Goal: Book appointment/travel/reservation

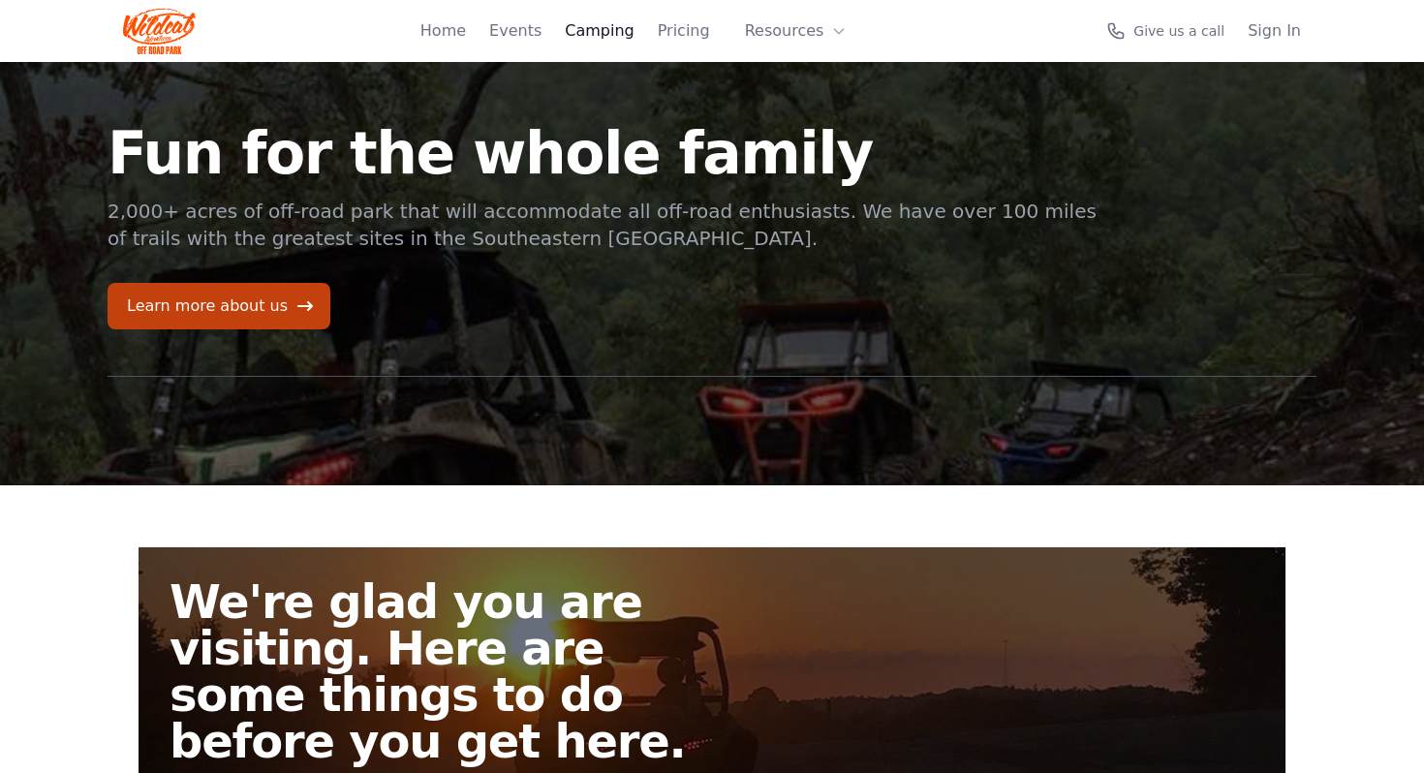
click at [596, 31] on link "Camping" at bounding box center [599, 30] width 69 height 23
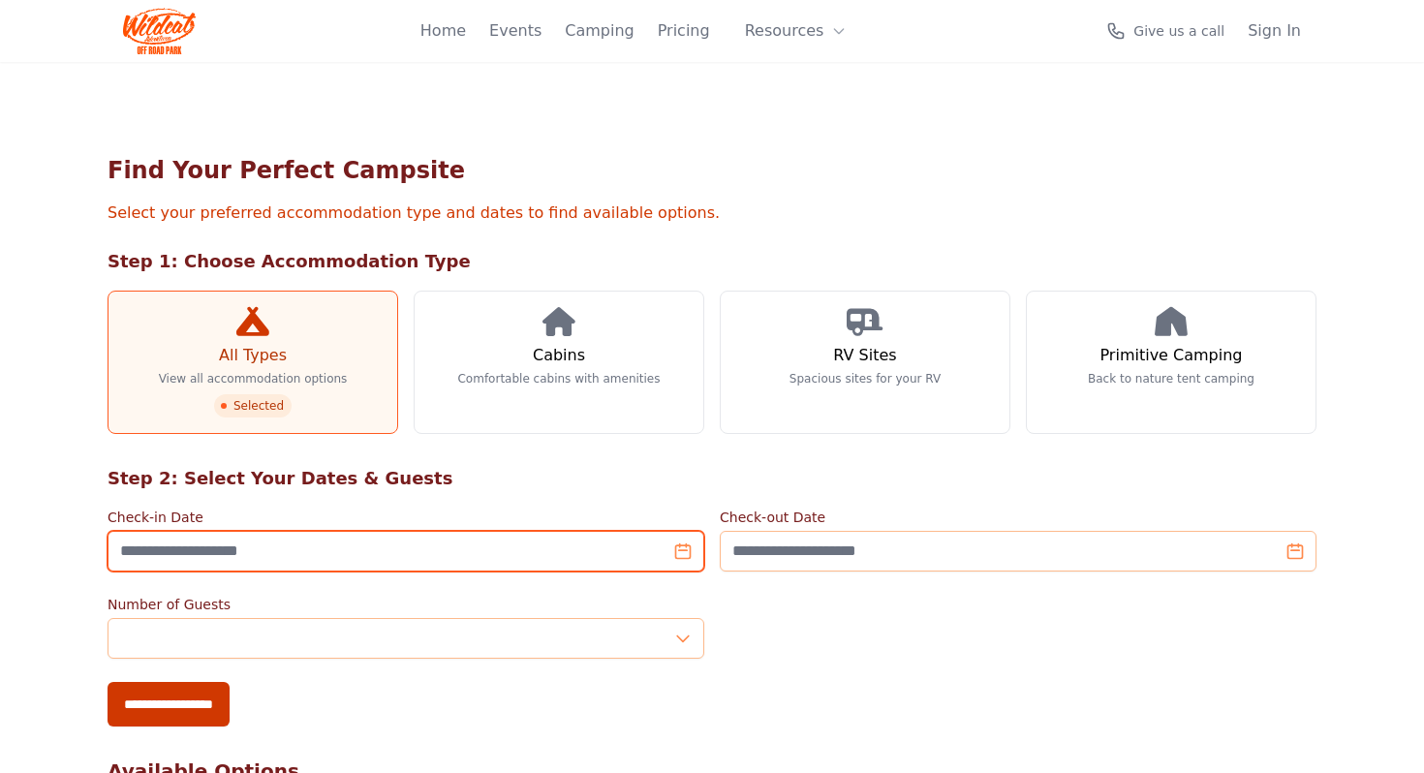
click at [458, 554] on input "Check-in Date" at bounding box center [406, 551] width 597 height 41
click at [682, 548] on input "Check-in Date" at bounding box center [406, 551] width 597 height 41
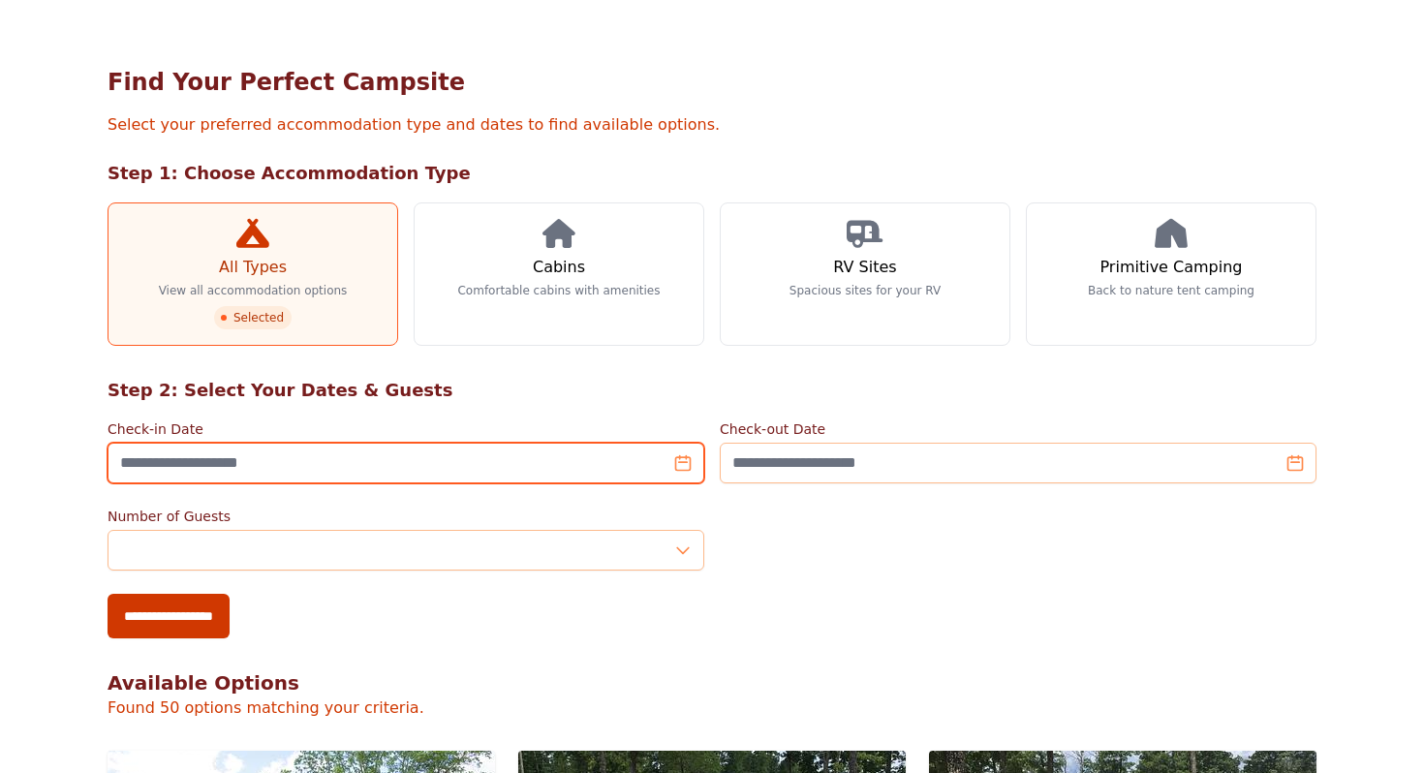
scroll to position [147, 0]
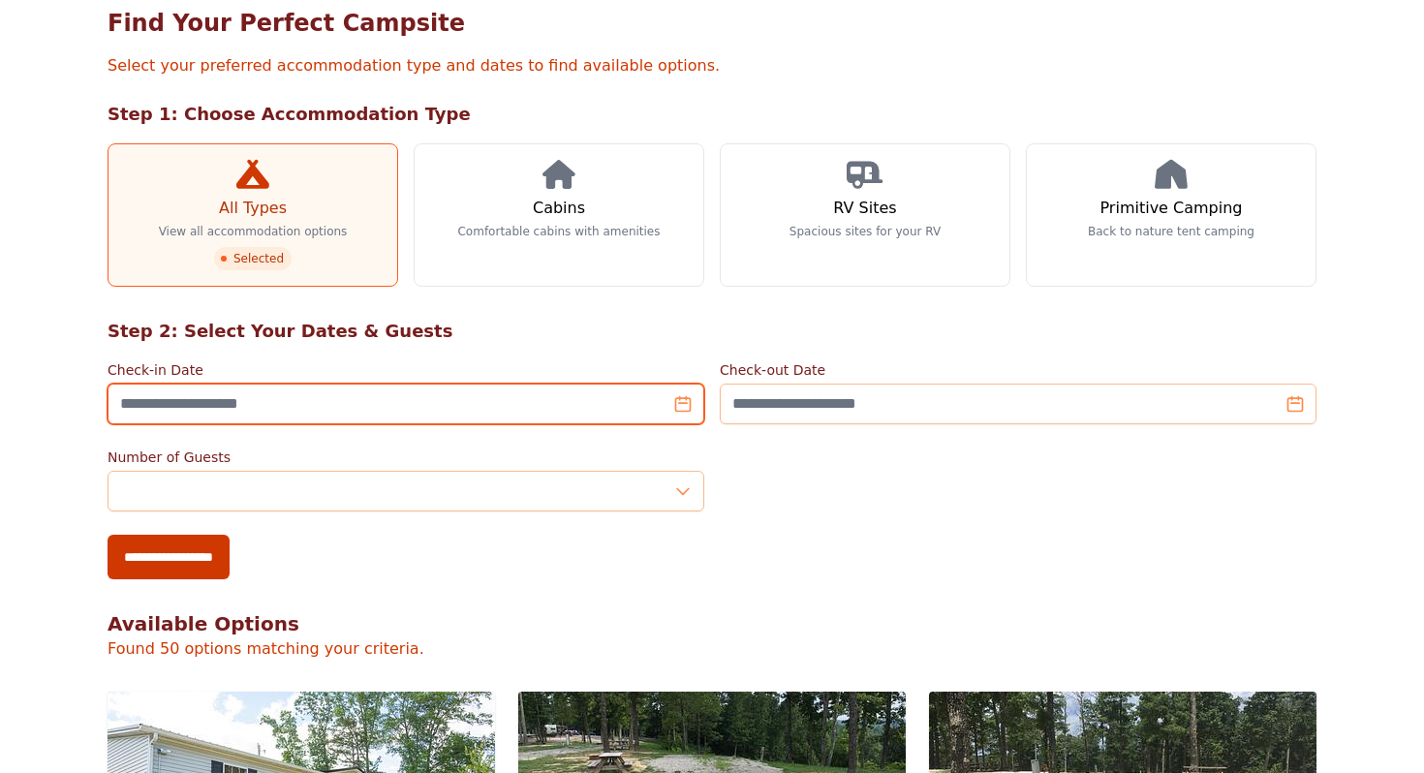
click at [362, 403] on input "Check-in Date" at bounding box center [406, 404] width 597 height 41
click at [673, 406] on input "Check-in Date" at bounding box center [406, 404] width 597 height 41
click at [681, 406] on input "Check-in Date" at bounding box center [406, 404] width 597 height 41
type input "*"
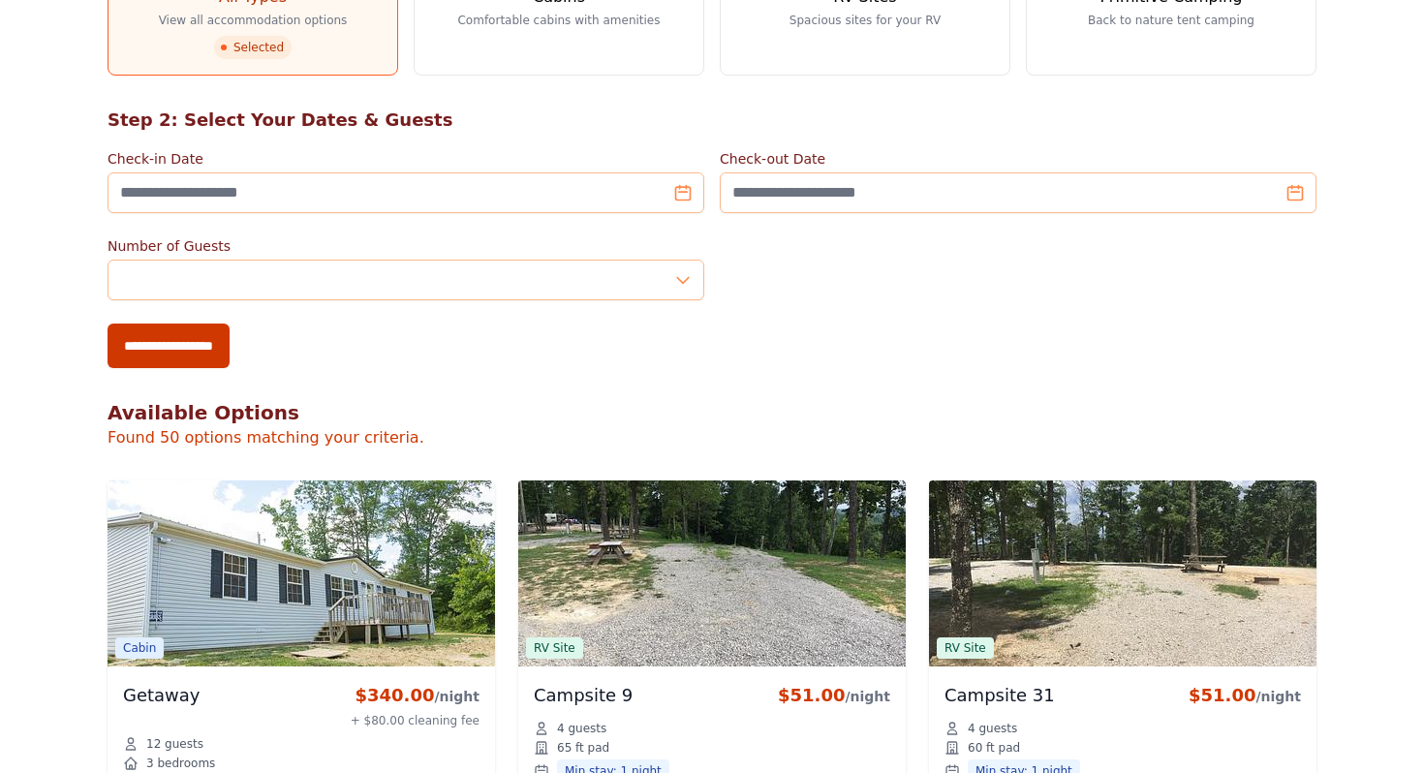
scroll to position [363, 0]
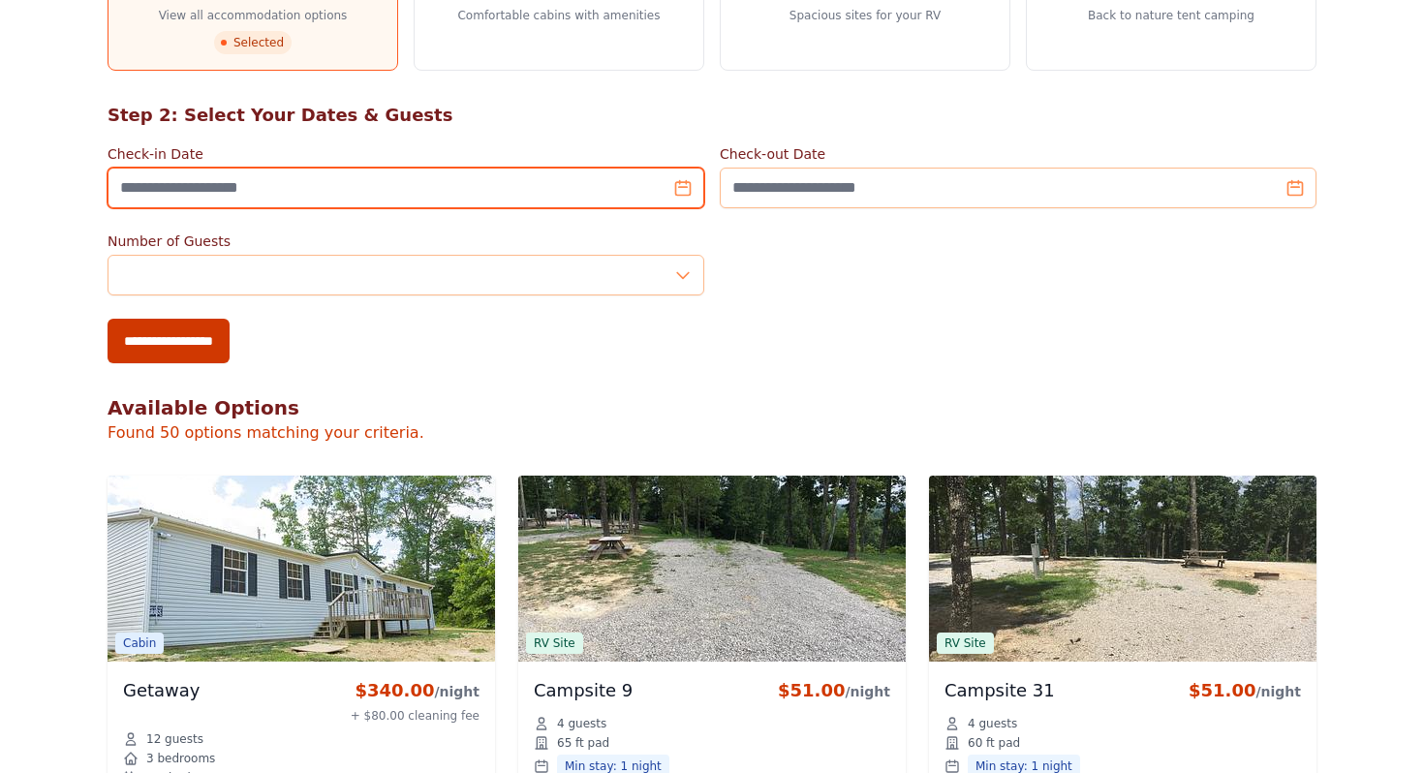
click at [439, 184] on input "Check-in Date" at bounding box center [406, 188] width 597 height 41
click at [387, 195] on input "Check-in Date" at bounding box center [406, 188] width 597 height 41
click at [684, 186] on input "Check-in Date" at bounding box center [406, 188] width 597 height 41
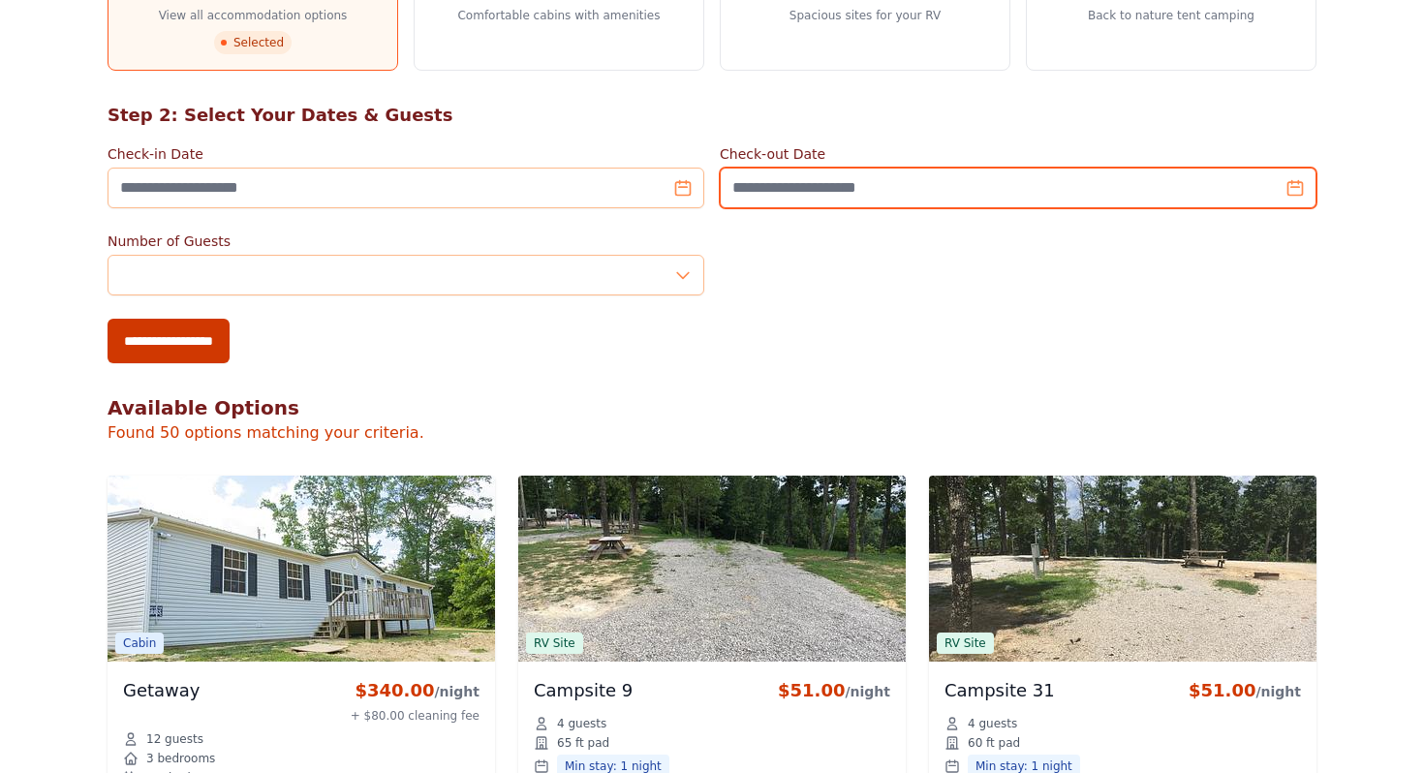
click at [1299, 189] on input "Check-out Date" at bounding box center [1018, 188] width 597 height 41
click at [1121, 206] on input "Check-out Date" at bounding box center [1018, 188] width 597 height 41
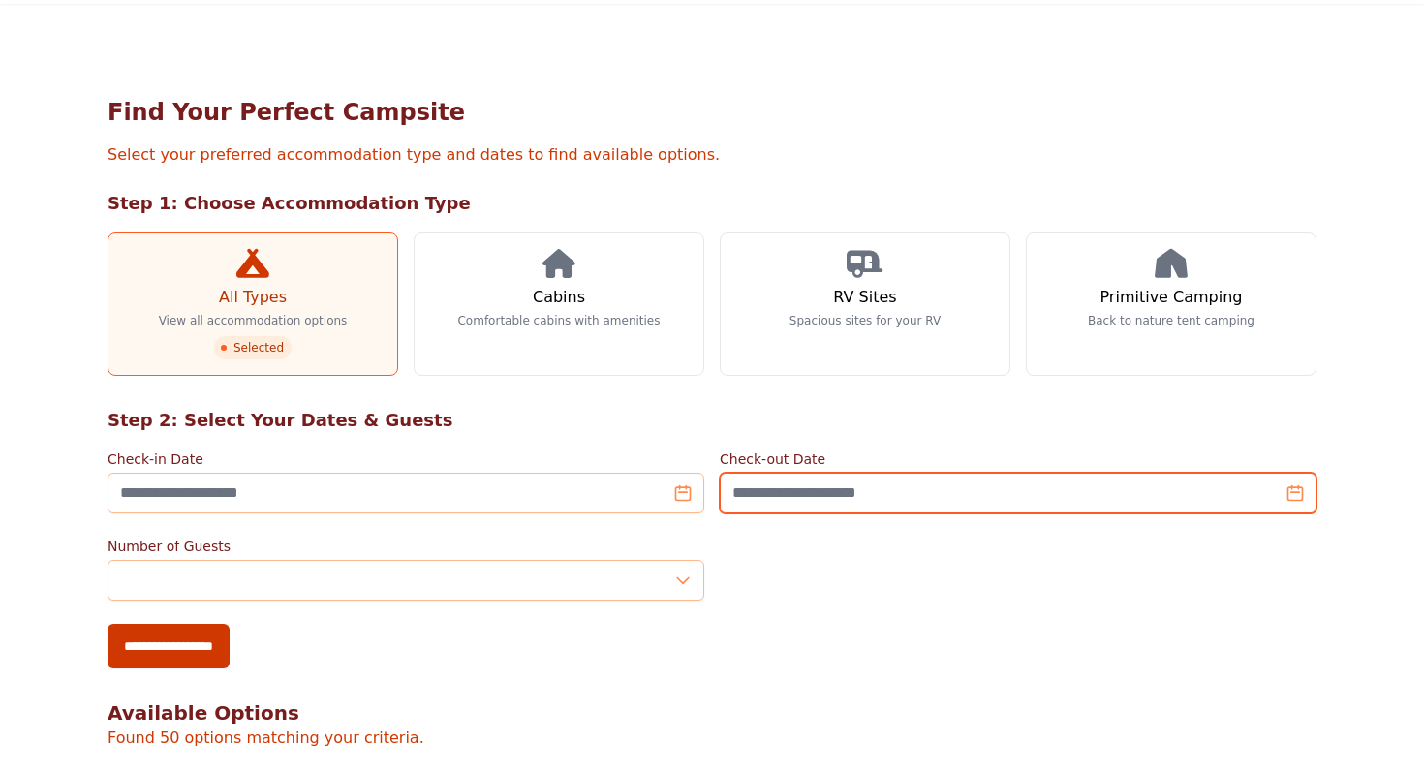
scroll to position [0, 0]
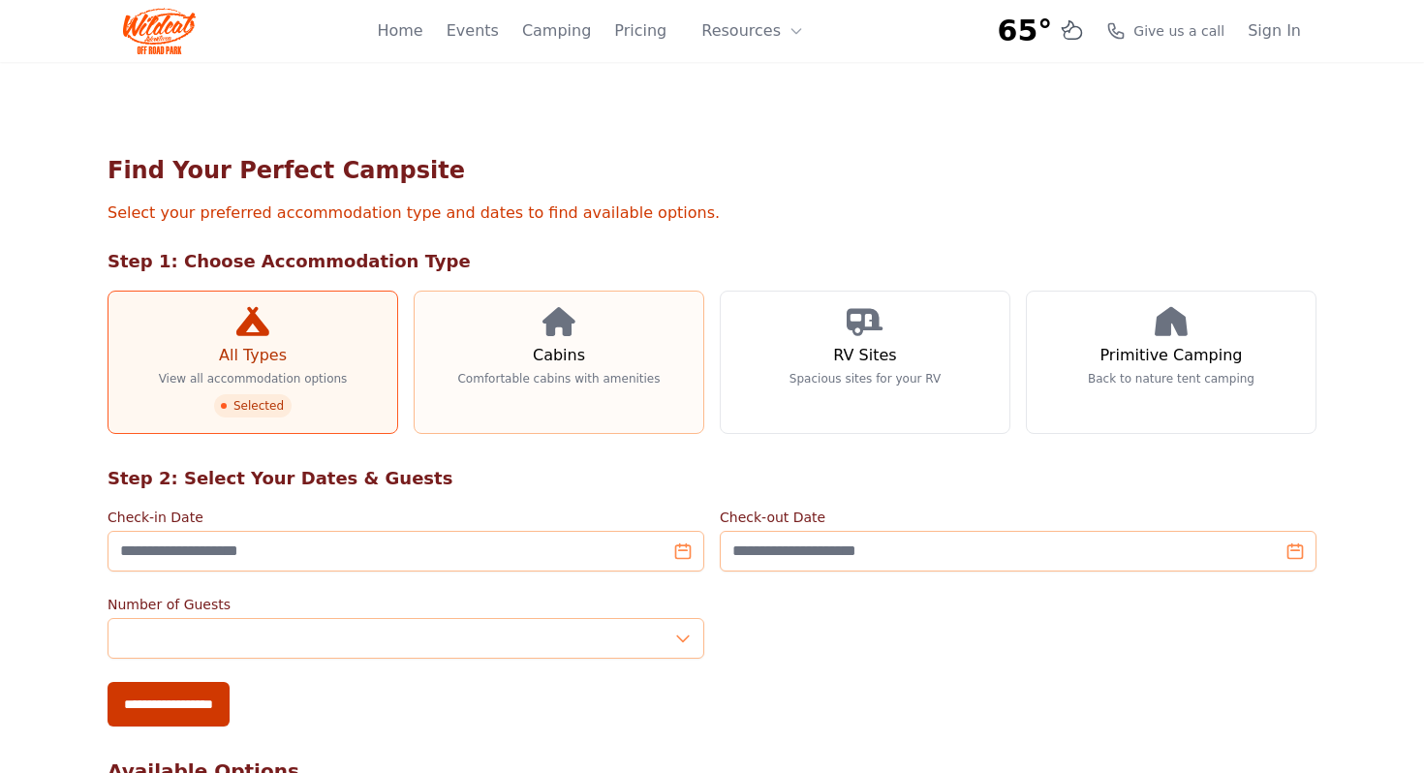
click at [560, 353] on h3 "Cabins" at bounding box center [559, 355] width 52 height 23
click at [849, 361] on h3 "RV Sites" at bounding box center [864, 355] width 63 height 23
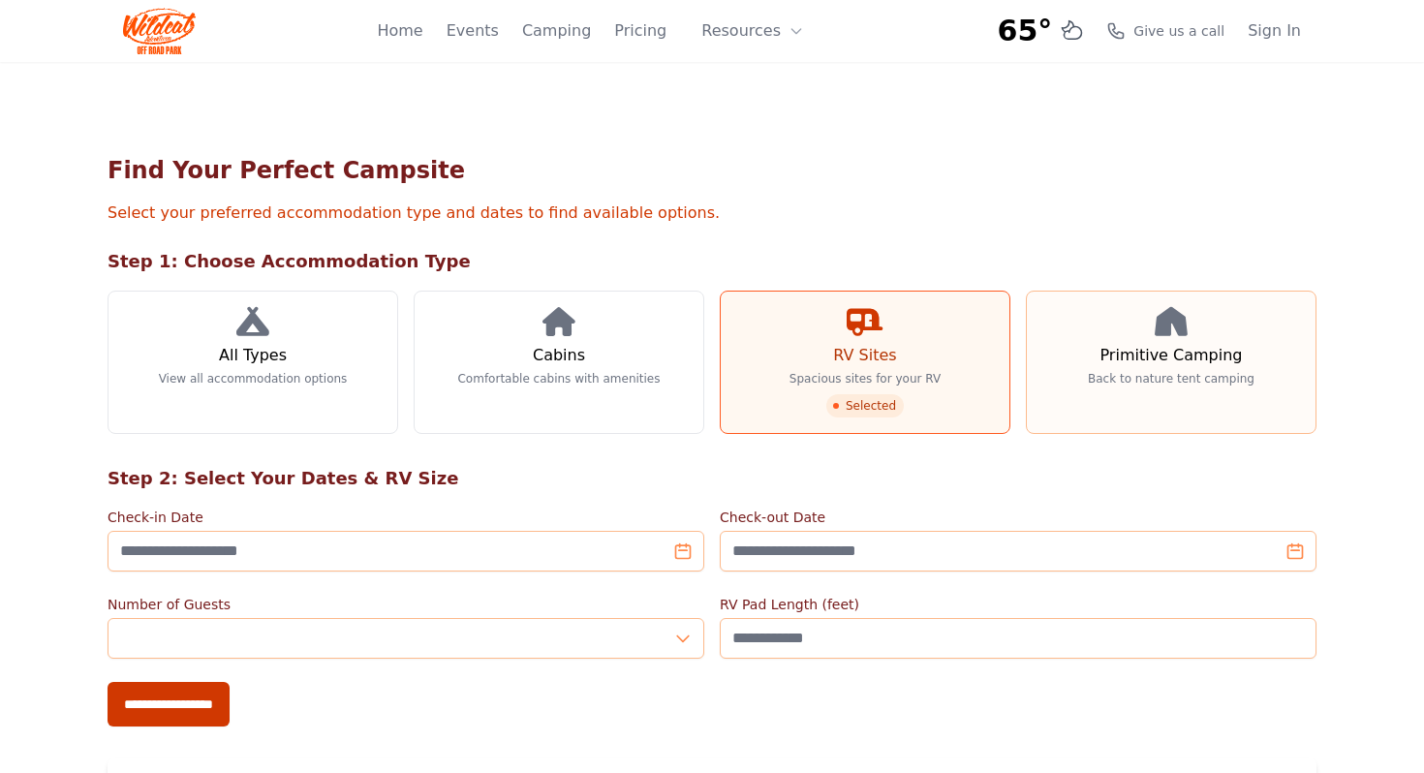
click at [1103, 364] on link "Primitive Camping Back to nature tent camping" at bounding box center [1171, 362] width 291 height 143
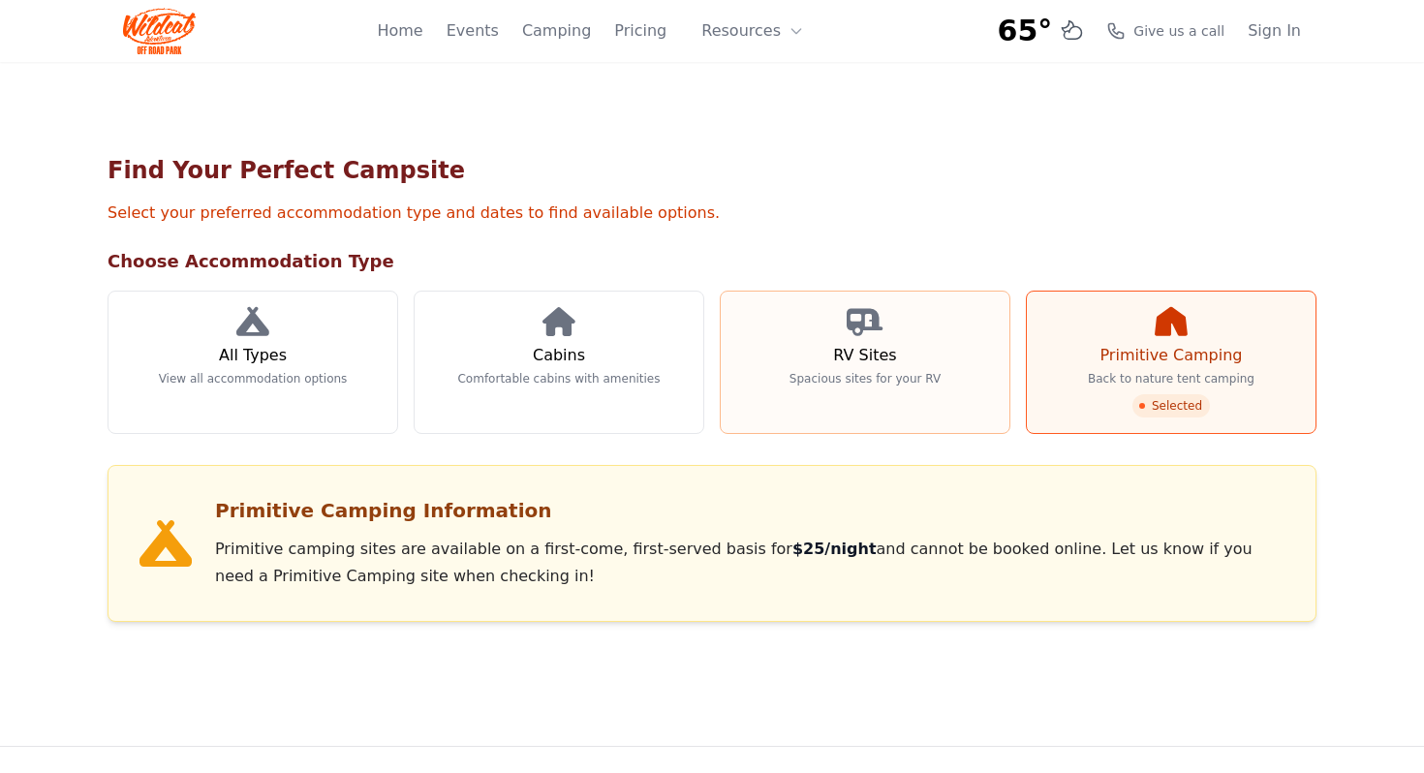
click at [944, 360] on link "RV Sites Spacious sites for your RV" at bounding box center [865, 362] width 291 height 143
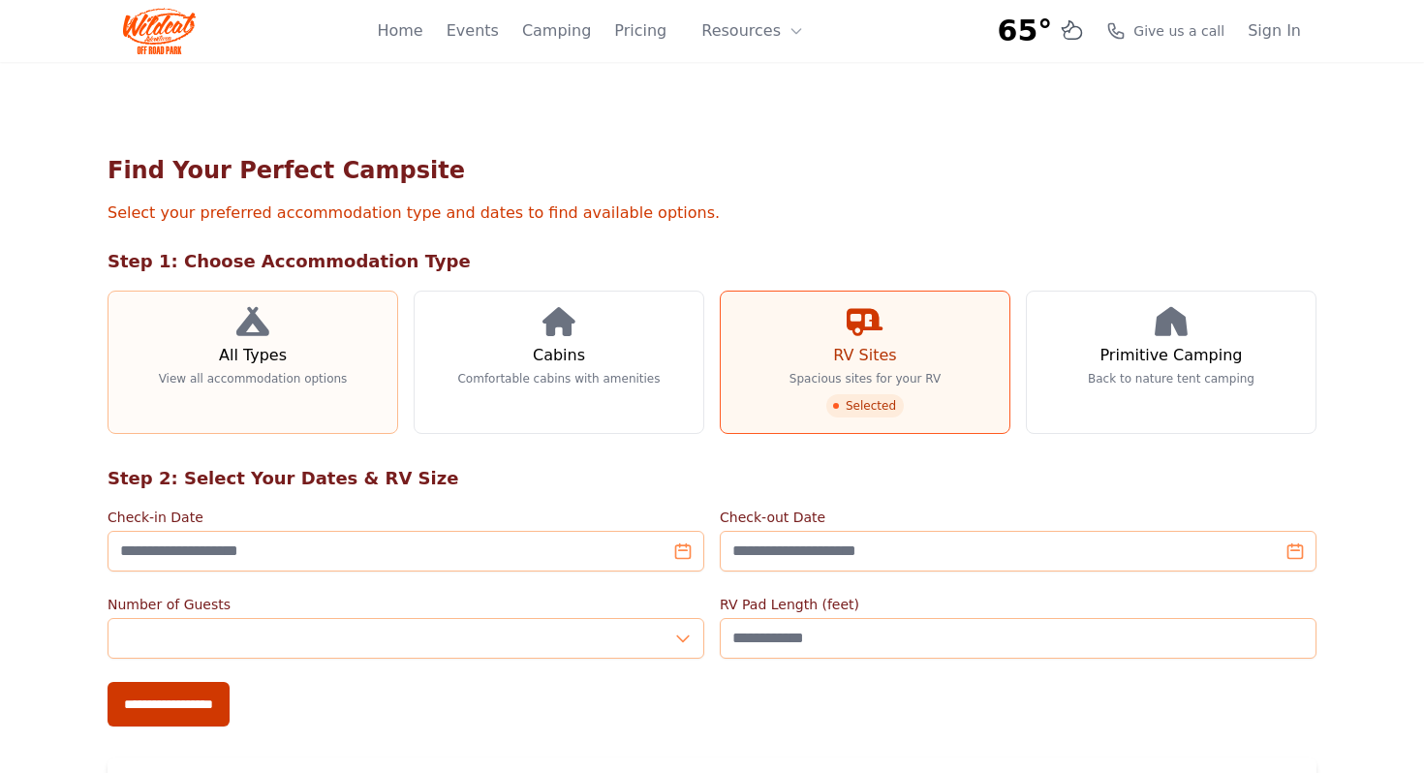
click at [252, 360] on h3 "All Types" at bounding box center [253, 355] width 68 height 23
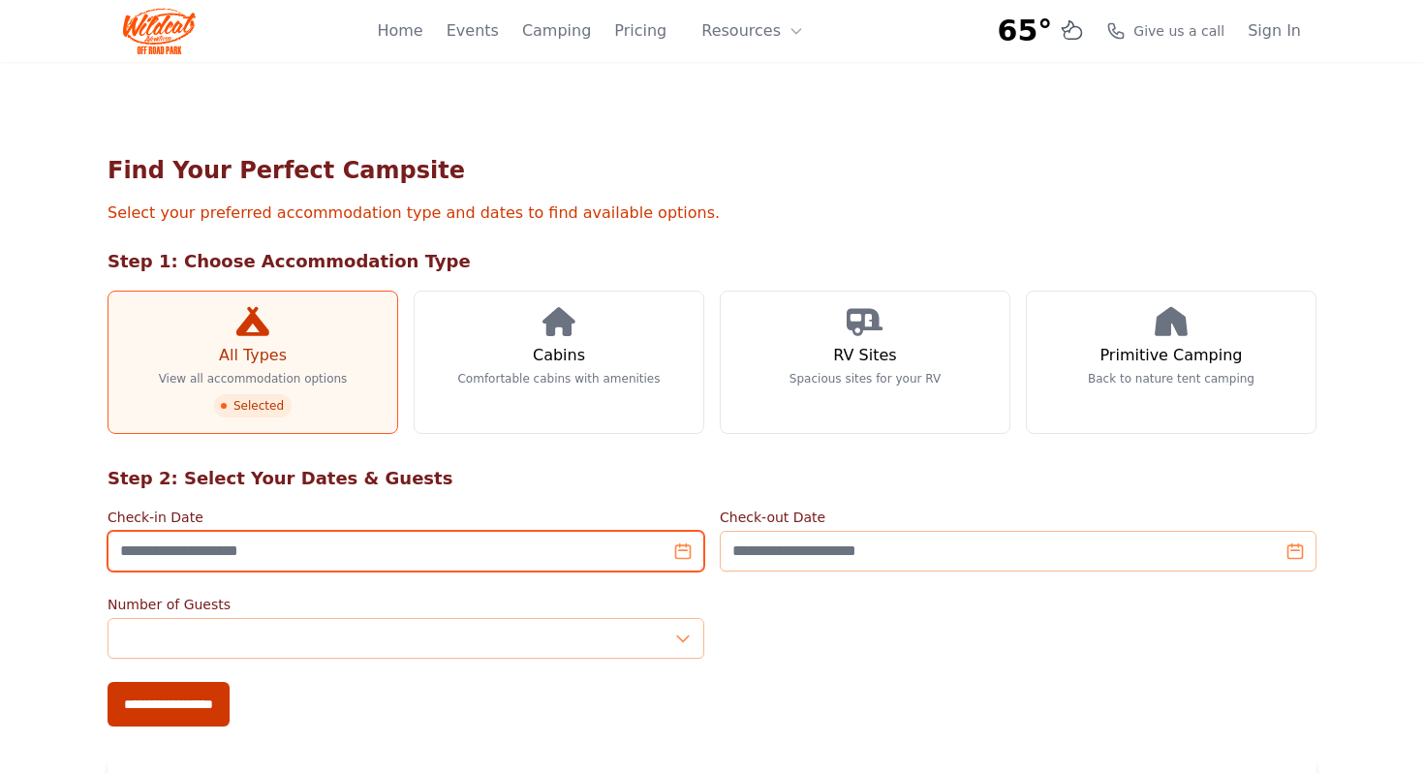
click at [289, 562] on input "Check-in Date" at bounding box center [406, 551] width 597 height 41
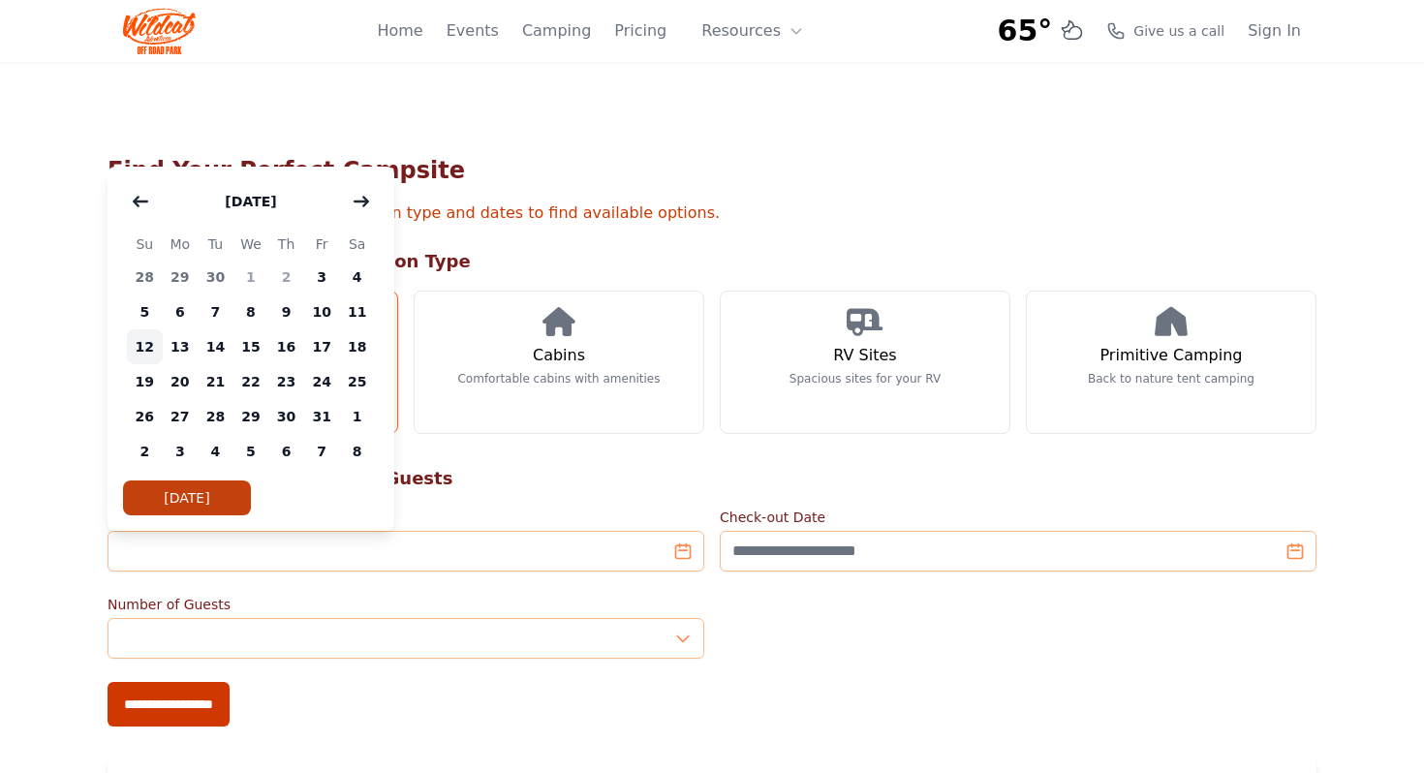
click at [141, 350] on span "12" at bounding box center [145, 346] width 36 height 35
type input "**********"
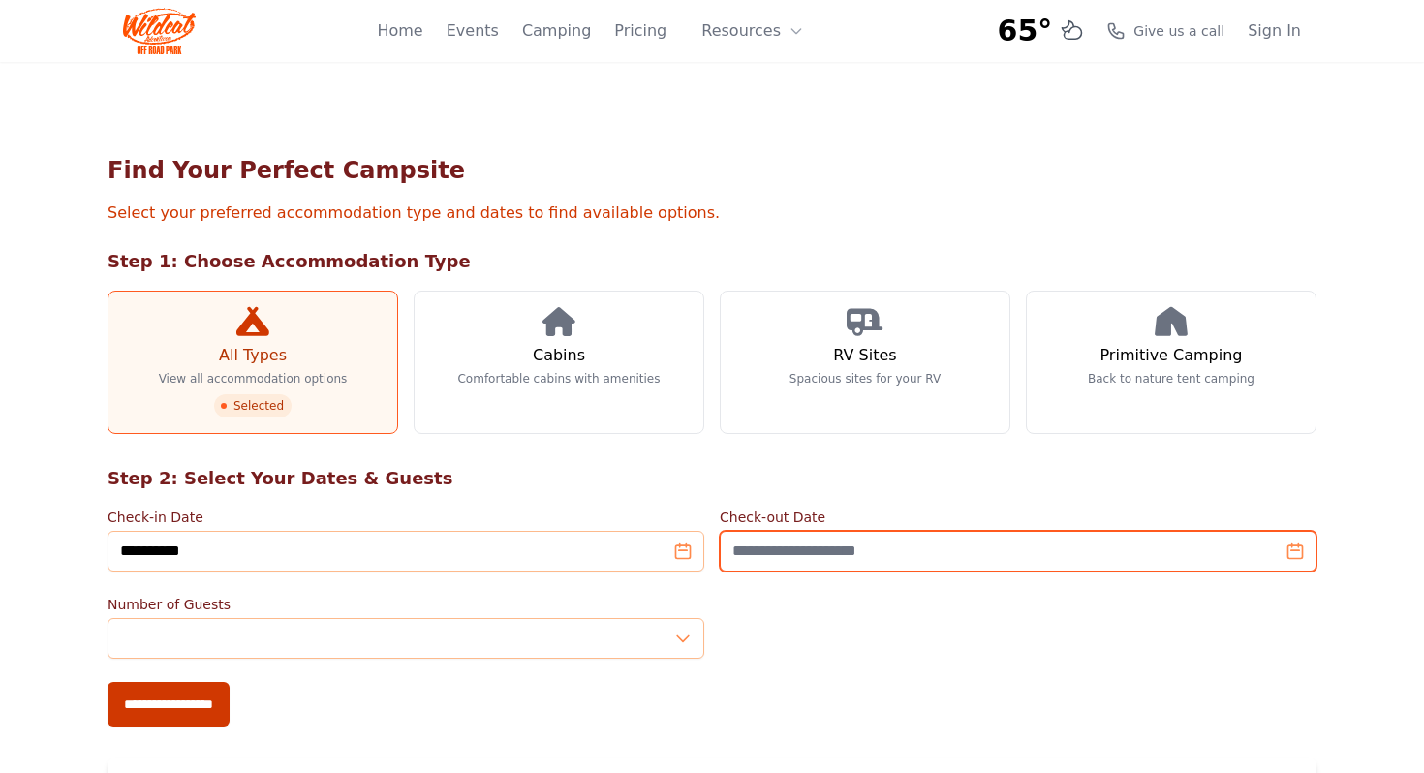
click at [949, 548] on input "Check-out Date" at bounding box center [1018, 551] width 597 height 41
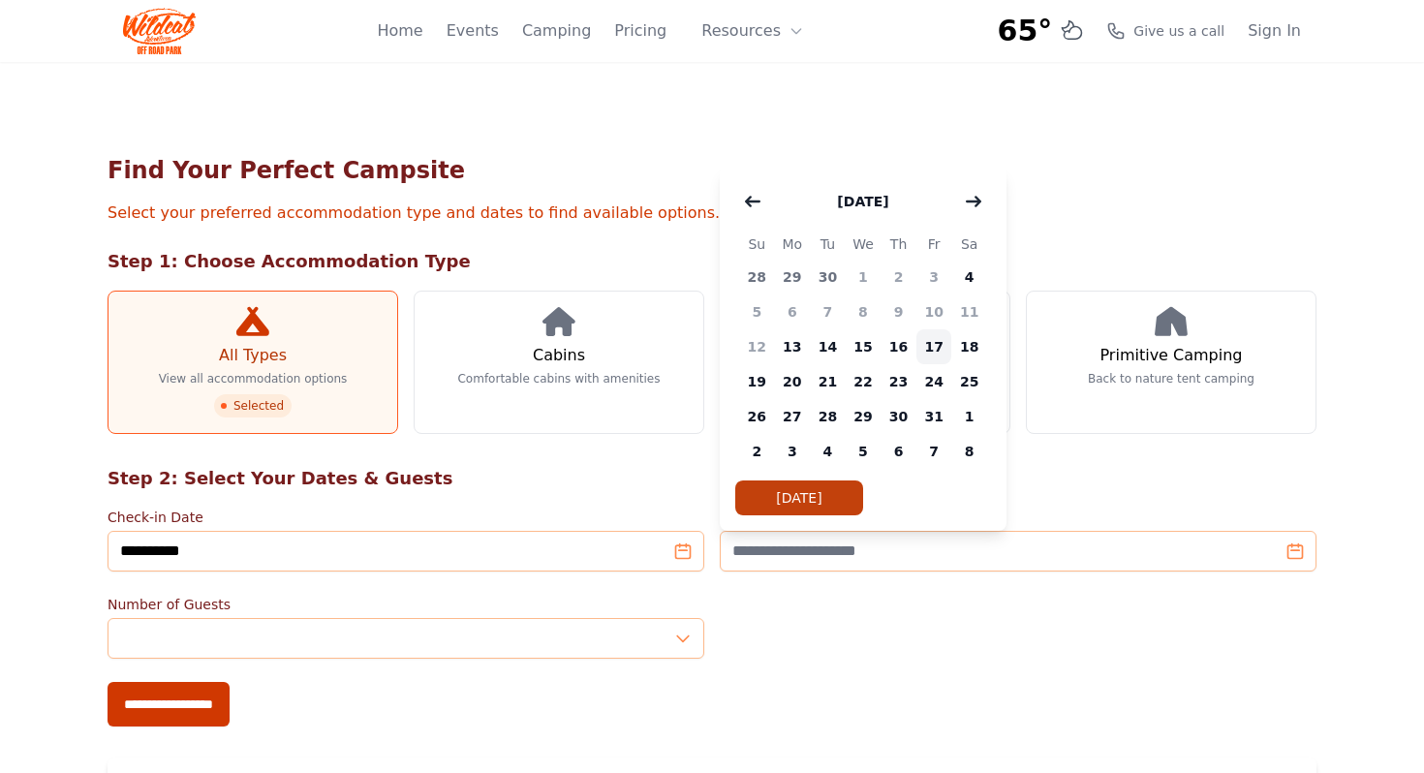
click at [942, 351] on span "17" at bounding box center [935, 346] width 36 height 35
type input "**********"
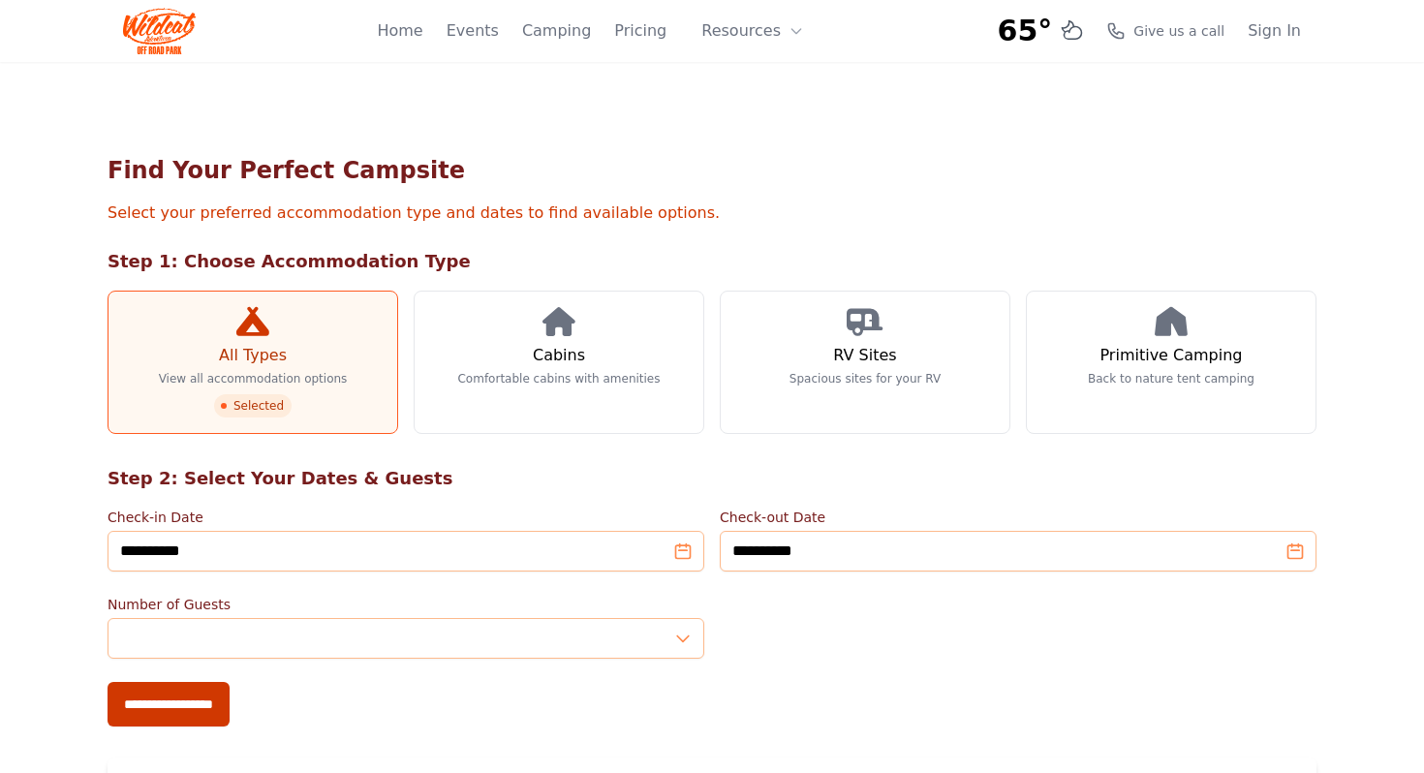
click at [909, 694] on div "**********" at bounding box center [712, 704] width 1209 height 45
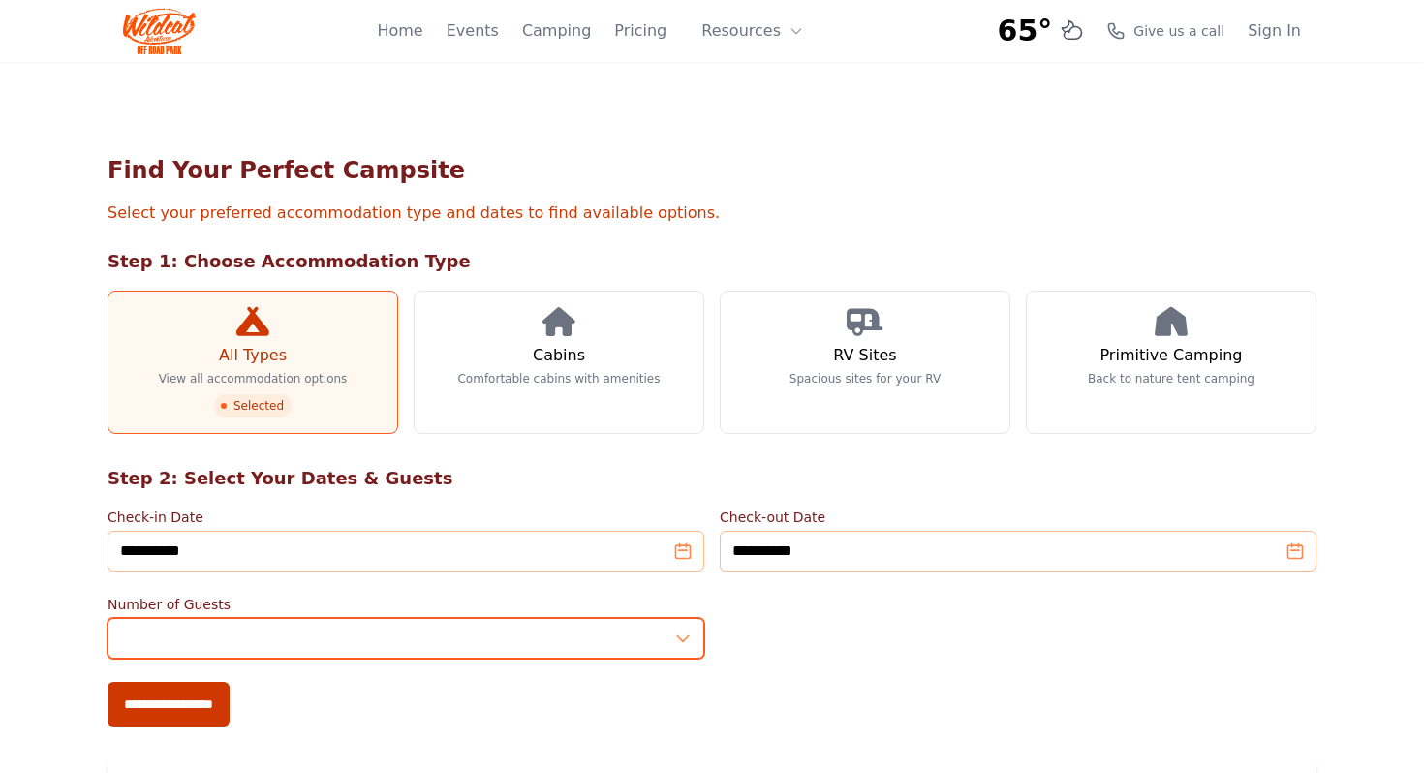
click at [686, 628] on input "*" at bounding box center [406, 638] width 597 height 41
type input "*"
click at [686, 628] on input "*" at bounding box center [406, 638] width 597 height 41
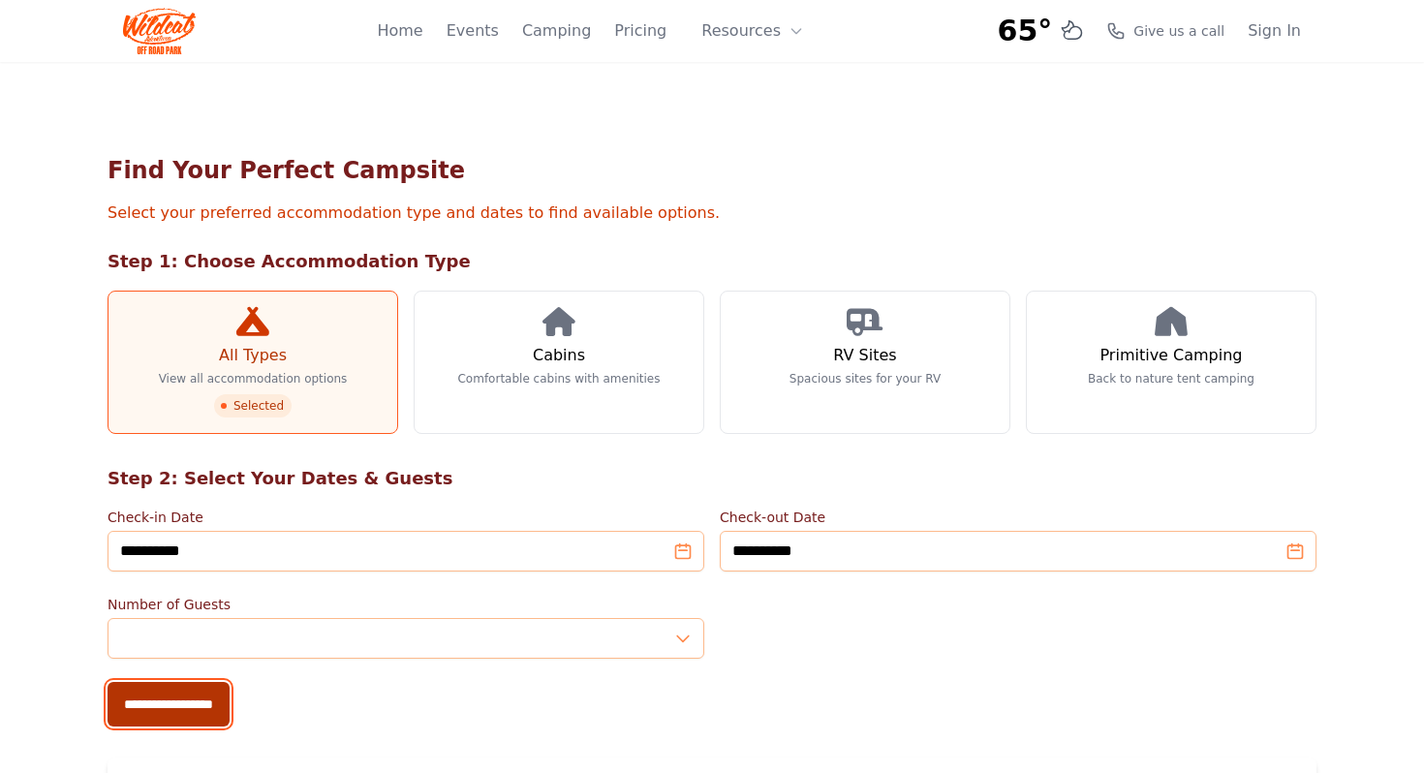
click at [230, 705] on input "**********" at bounding box center [169, 704] width 122 height 45
type input "**********"
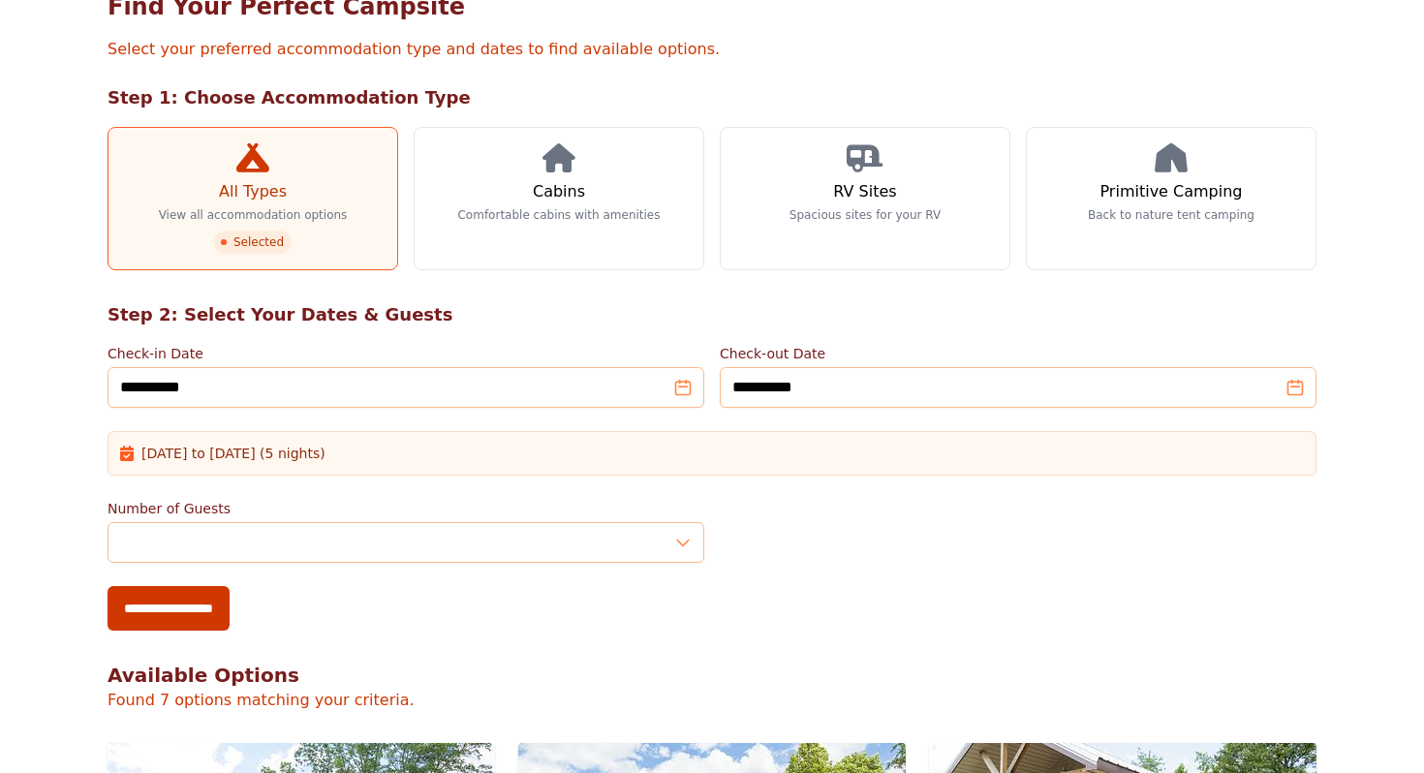
scroll to position [126, 0]
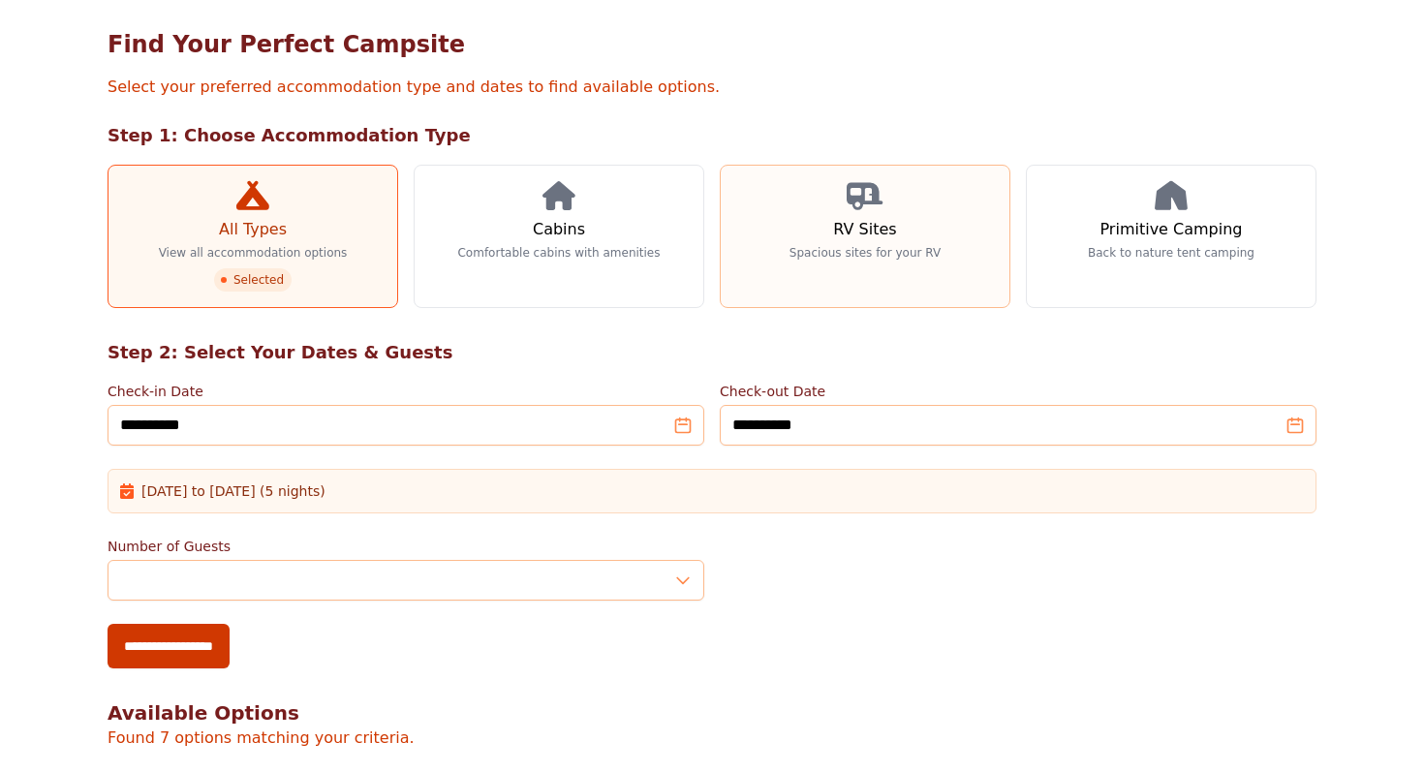
click at [860, 231] on h3 "RV Sites" at bounding box center [864, 229] width 63 height 23
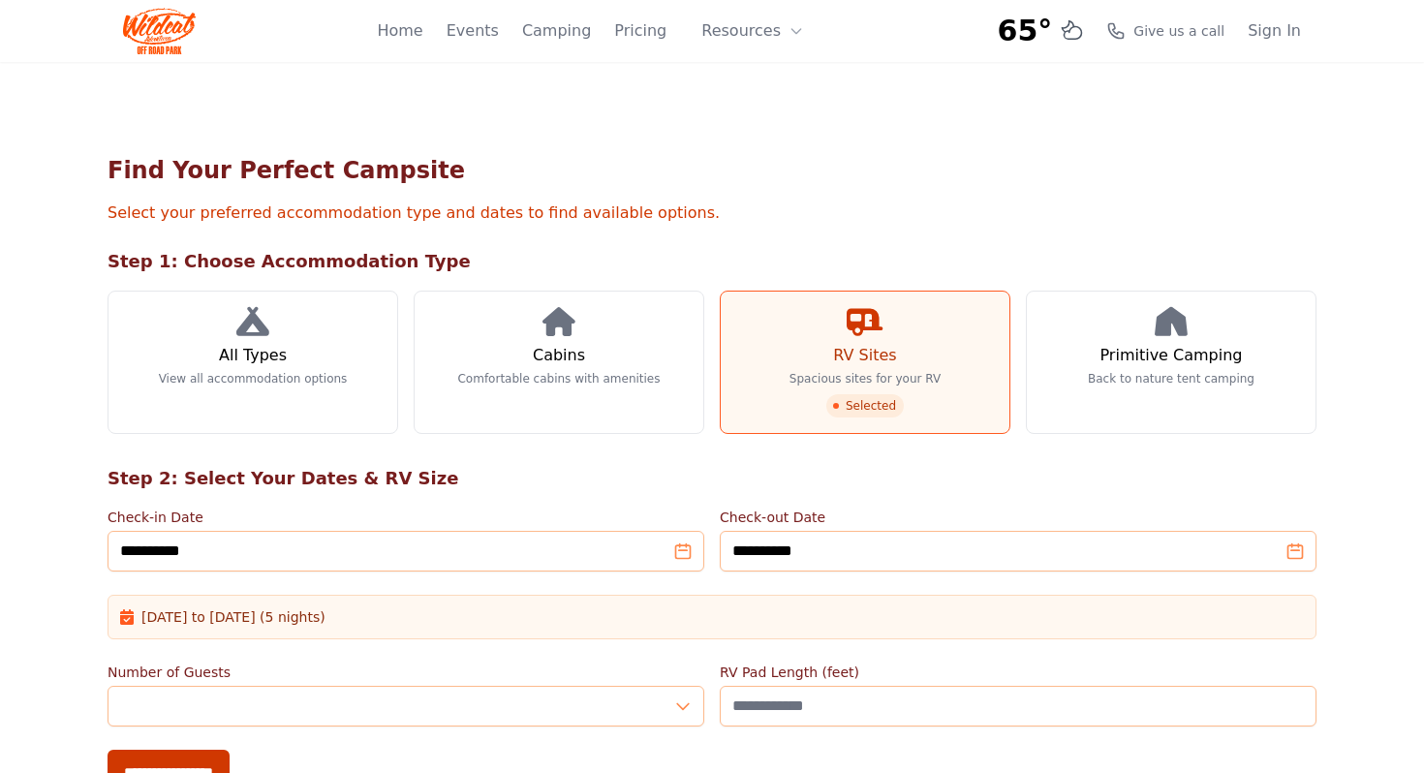
click at [1153, 256] on h2 "Step 1: Choose Accommodation Type" at bounding box center [712, 261] width 1209 height 27
click at [1144, 329] on link "Primitive Camping Back to nature tent camping" at bounding box center [1171, 362] width 291 height 143
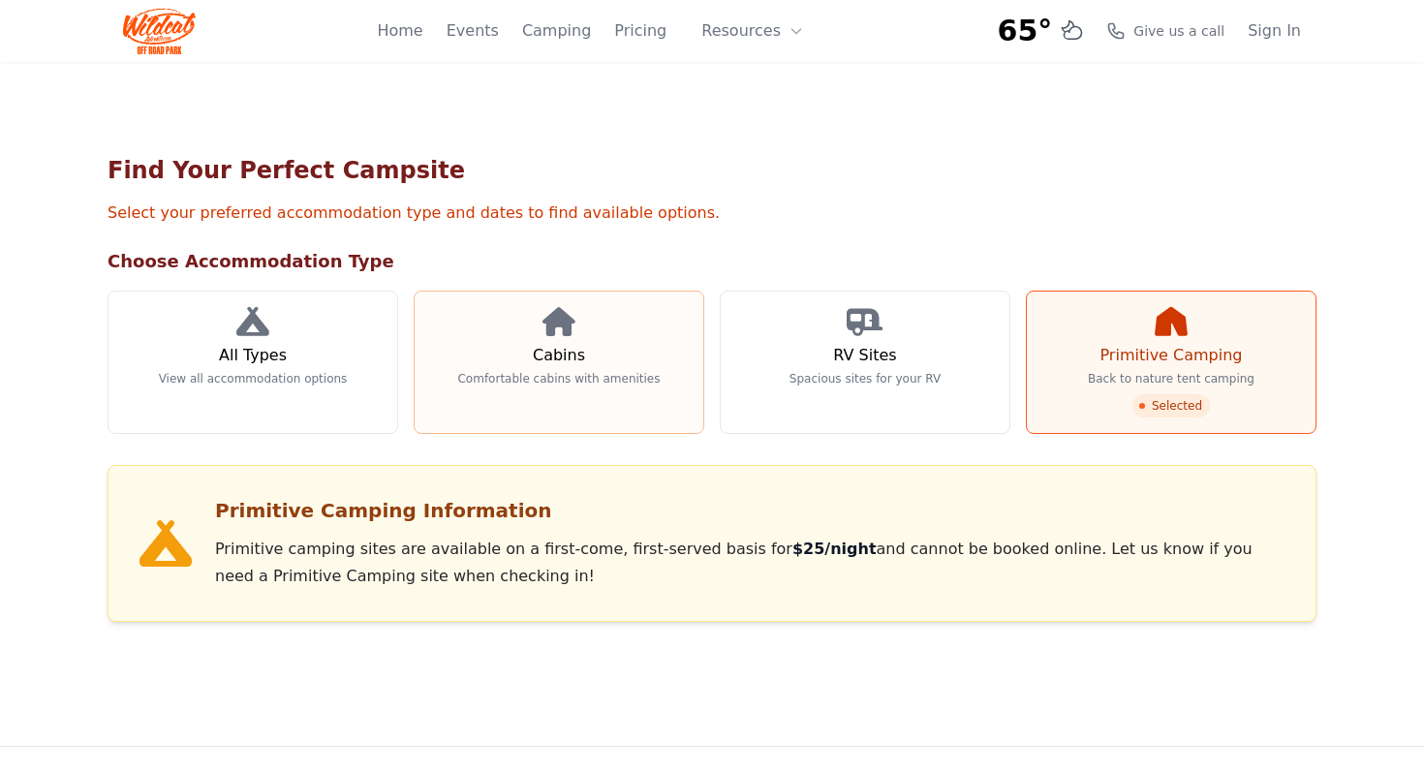
click at [601, 357] on link "Cabins Comfortable cabins with amenities" at bounding box center [559, 362] width 291 height 143
